Goal: Navigation & Orientation: Locate item on page

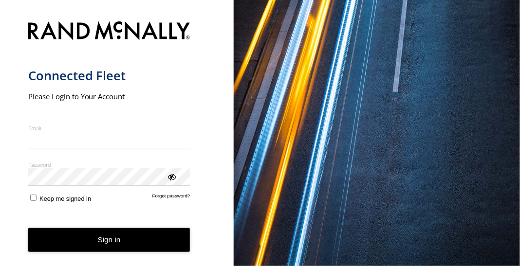
type input "**********"
click at [120, 245] on button "Sign in" at bounding box center [109, 240] width 162 height 24
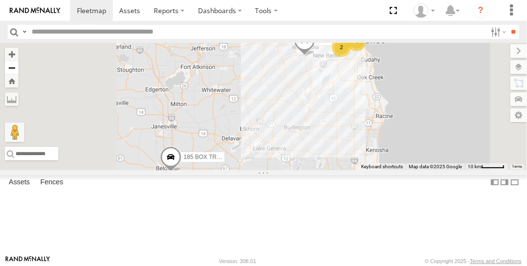
click at [18, 67] on button "Zoom out" at bounding box center [12, 68] width 14 height 14
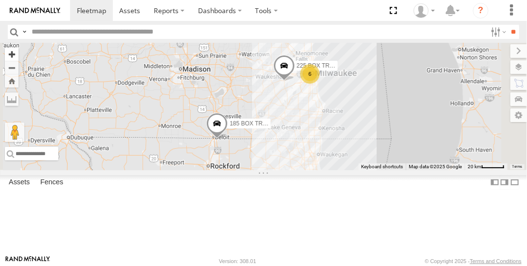
click at [18, 53] on button "Zoom in" at bounding box center [12, 54] width 14 height 13
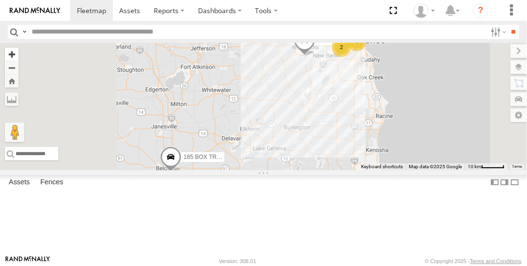
click at [18, 53] on button "Zoom in" at bounding box center [12, 54] width 14 height 13
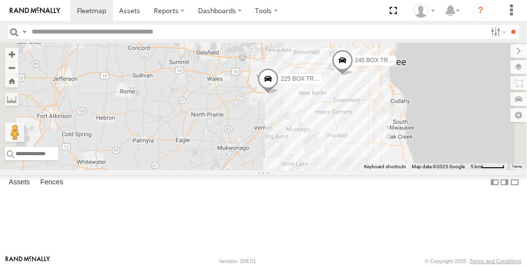
drag, startPoint x: 383, startPoint y: 111, endPoint x: 340, endPoint y: 186, distance: 86.6
click at [340, 170] on div "225 BOX TRUCK 185 BOX TRUCK 245 BOX TRUCK" at bounding box center [263, 106] width 527 height 127
click at [18, 54] on button "Zoom in" at bounding box center [12, 54] width 14 height 13
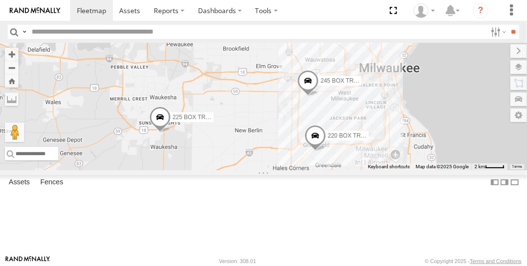
drag, startPoint x: 438, startPoint y: 137, endPoint x: 324, endPoint y: 190, distance: 125.4
click at [324, 170] on div "225 BOX TRUCK 185 BOX TRUCK 245 BOX TRUCK 220 BOX TRUCK" at bounding box center [263, 106] width 527 height 127
